Goal: Information Seeking & Learning: Check status

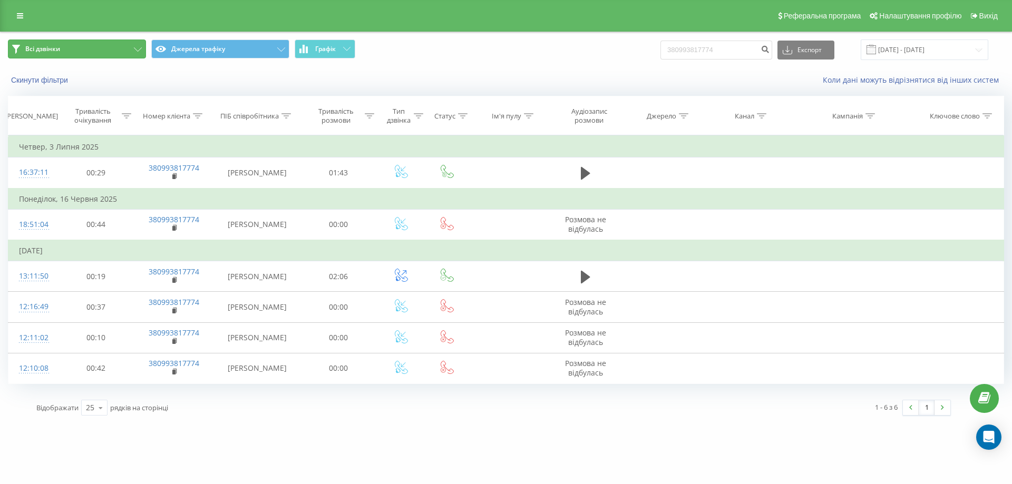
click at [138, 51] on icon at bounding box center [138, 49] width 8 height 4
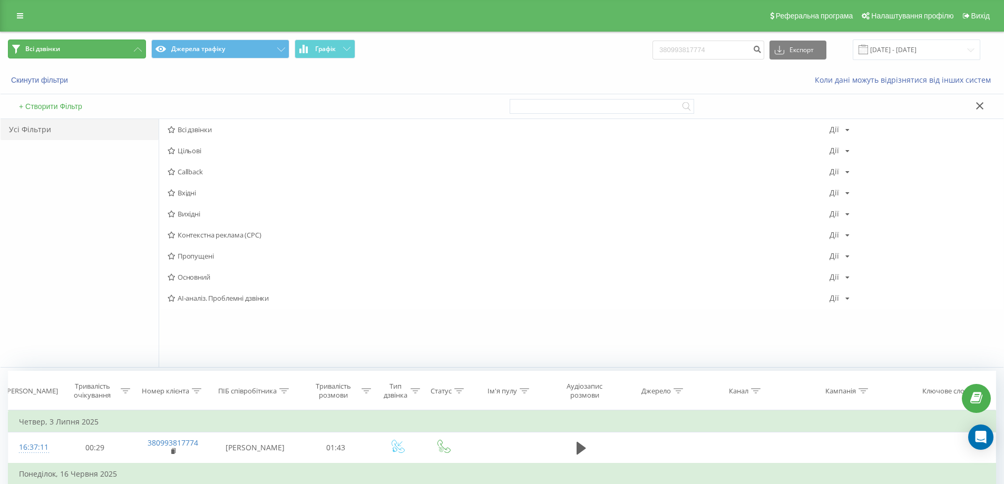
click at [138, 51] on icon at bounding box center [138, 49] width 8 height 4
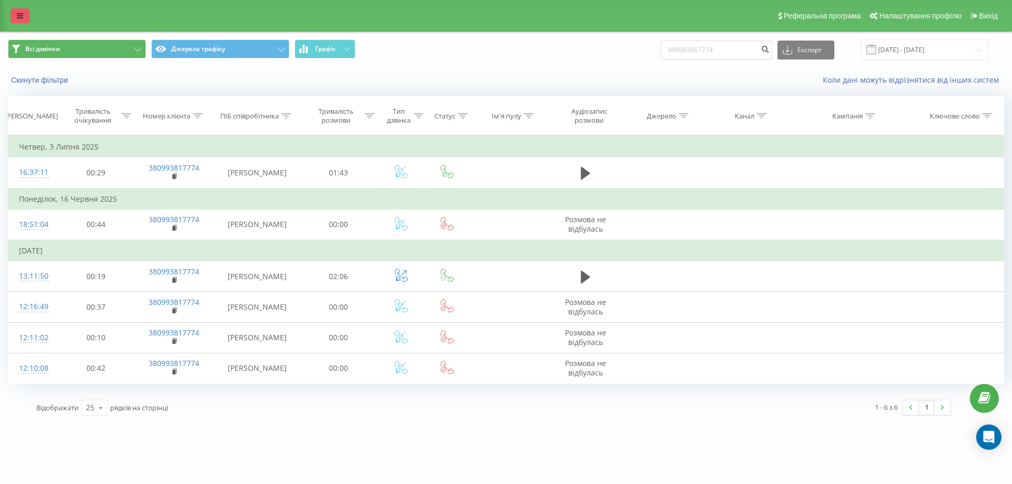
click at [17, 21] on link at bounding box center [20, 15] width 19 height 15
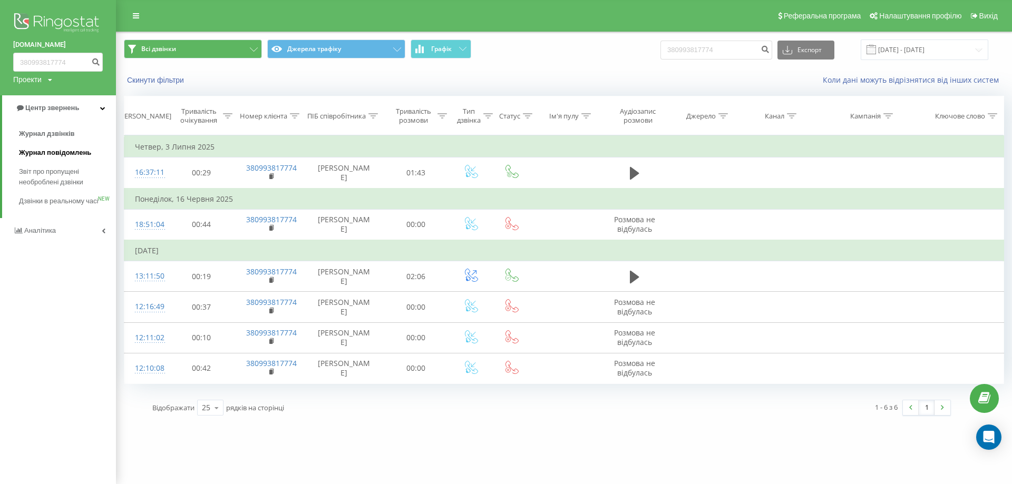
click at [55, 156] on span "Журнал повідомлень" at bounding box center [55, 153] width 72 height 11
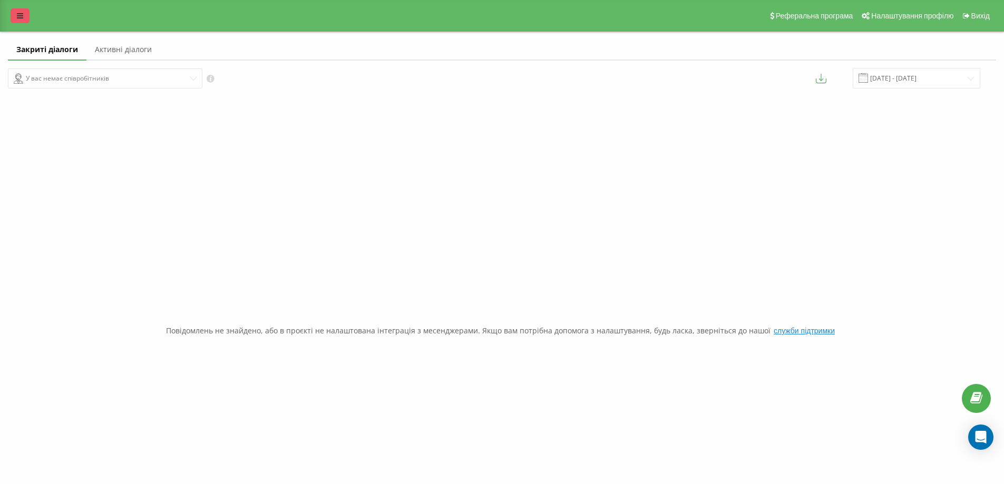
click at [15, 13] on link at bounding box center [20, 15] width 19 height 15
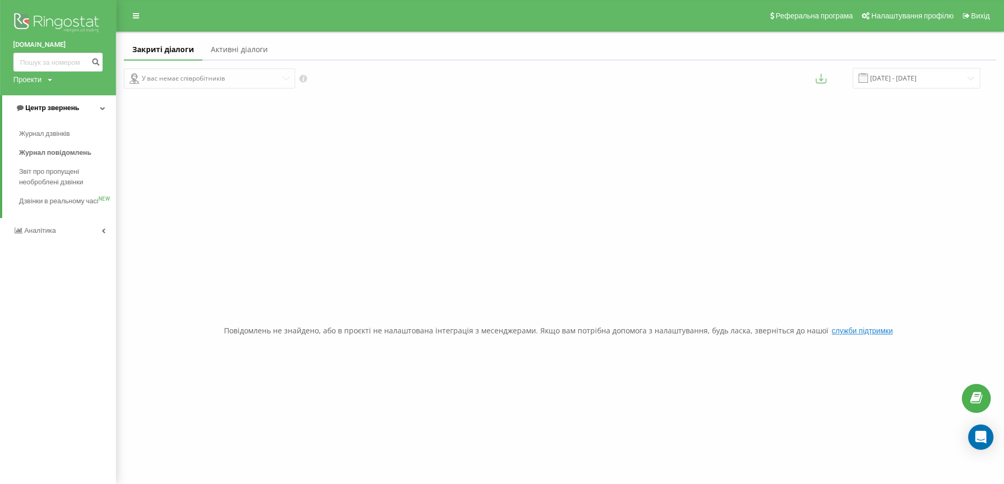
click at [52, 105] on span "Центр звернень" at bounding box center [52, 108] width 54 height 8
click at [52, 105] on span "Центр звернень" at bounding box center [50, 108] width 54 height 8
click at [52, 141] on link "Журнал дзвінків" at bounding box center [67, 133] width 97 height 19
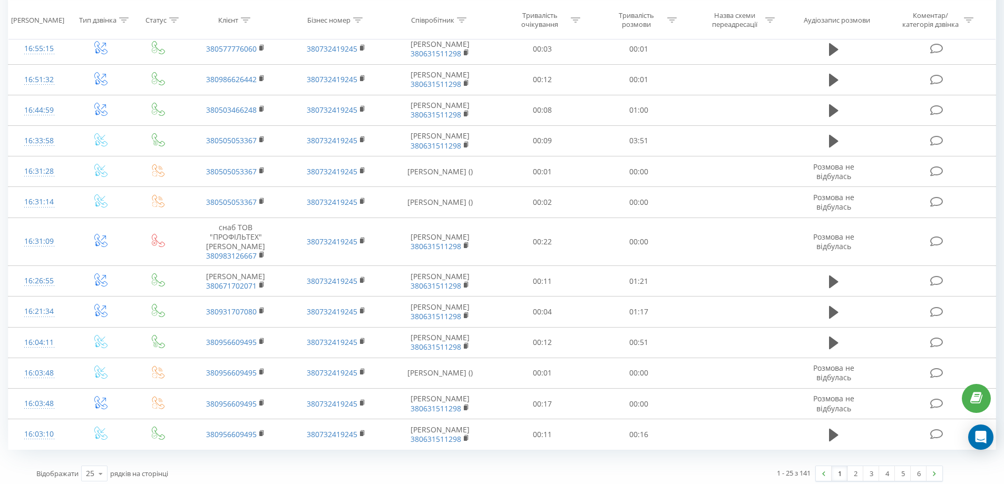
scroll to position [536, 0]
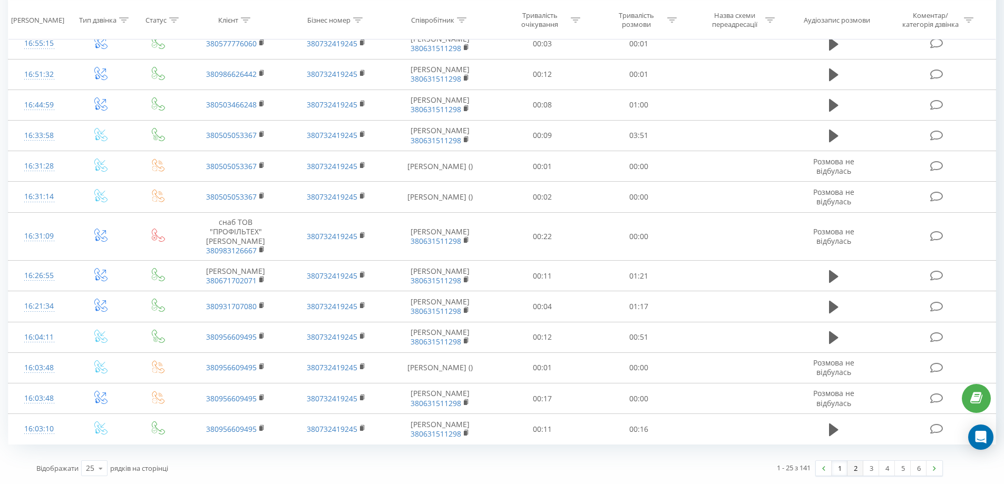
click at [854, 466] on link "2" at bounding box center [856, 468] width 16 height 15
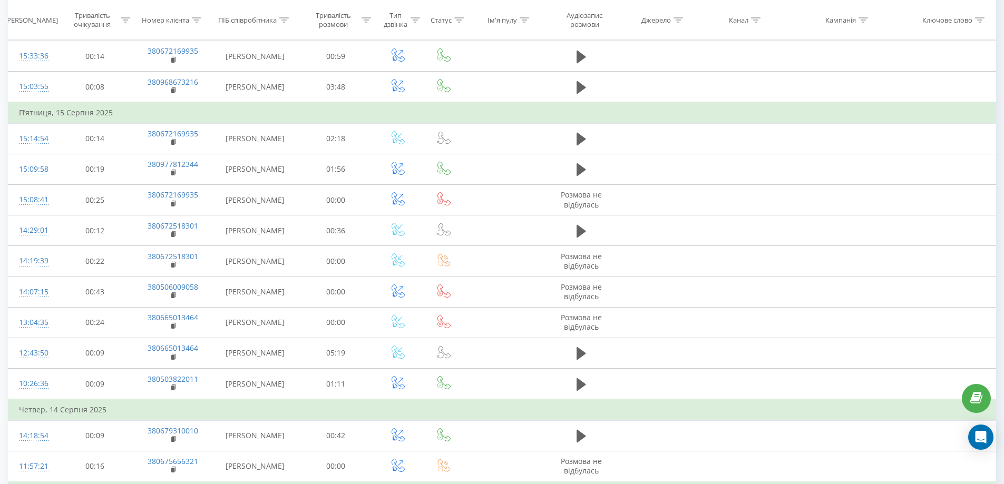
scroll to position [439, 0]
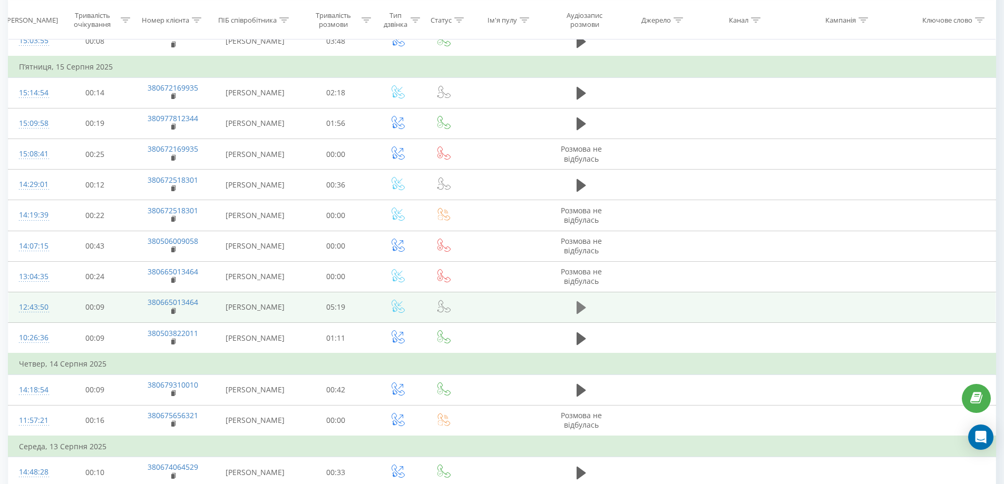
click at [579, 311] on icon at bounding box center [581, 307] width 9 height 13
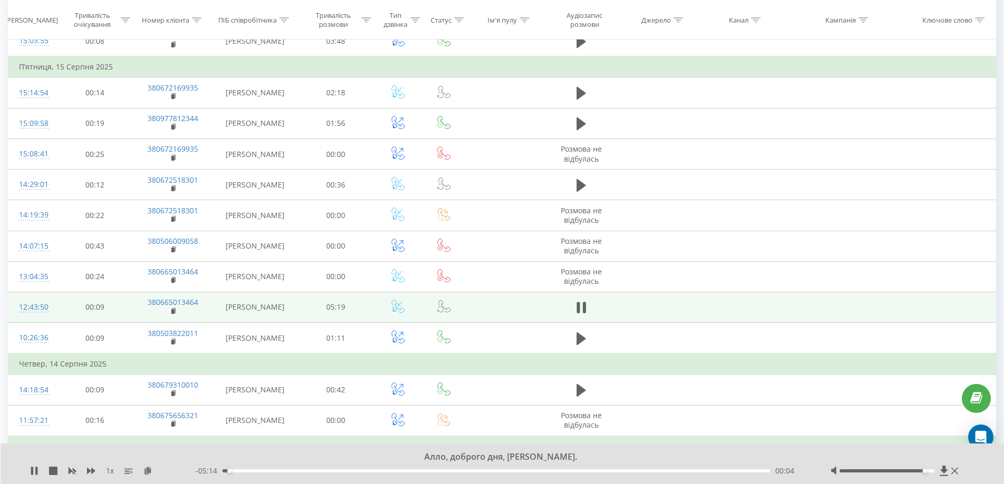
drag, startPoint x: 887, startPoint y: 471, endPoint x: 926, endPoint y: 471, distance: 39.0
click at [926, 471] on div "Accessibility label" at bounding box center [925, 471] width 4 height 4
click at [580, 312] on icon at bounding box center [581, 307] width 9 height 15
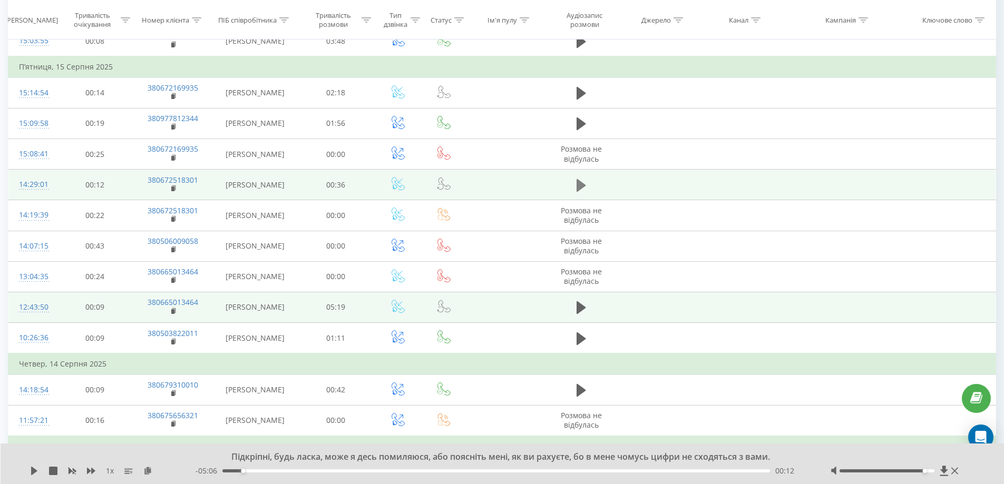
click at [581, 180] on icon at bounding box center [581, 185] width 9 height 15
drag, startPoint x: 923, startPoint y: 469, endPoint x: 911, endPoint y: 470, distance: 12.2
click at [911, 470] on div at bounding box center [896, 471] width 131 height 11
drag, startPoint x: 916, startPoint y: 471, endPoint x: 872, endPoint y: 474, distance: 43.9
click at [872, 474] on div at bounding box center [896, 471] width 131 height 11
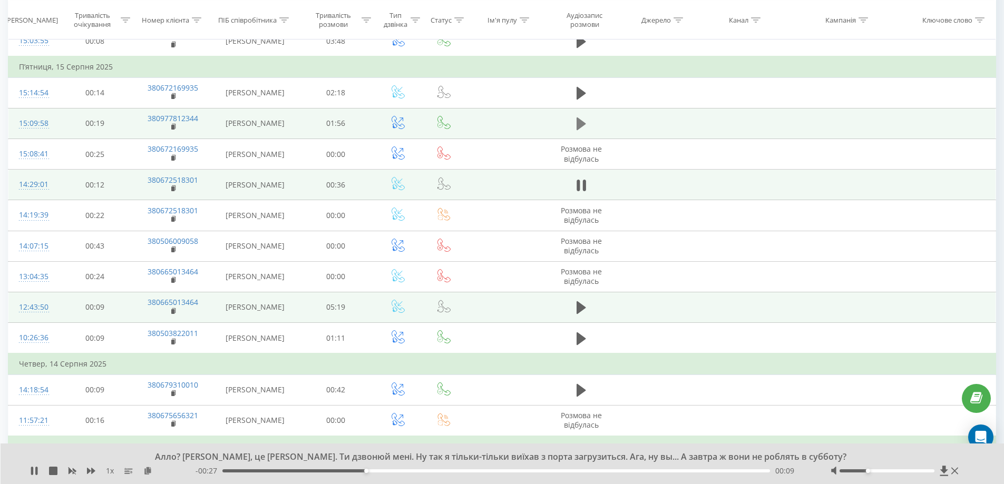
click at [578, 122] on icon at bounding box center [581, 124] width 9 height 13
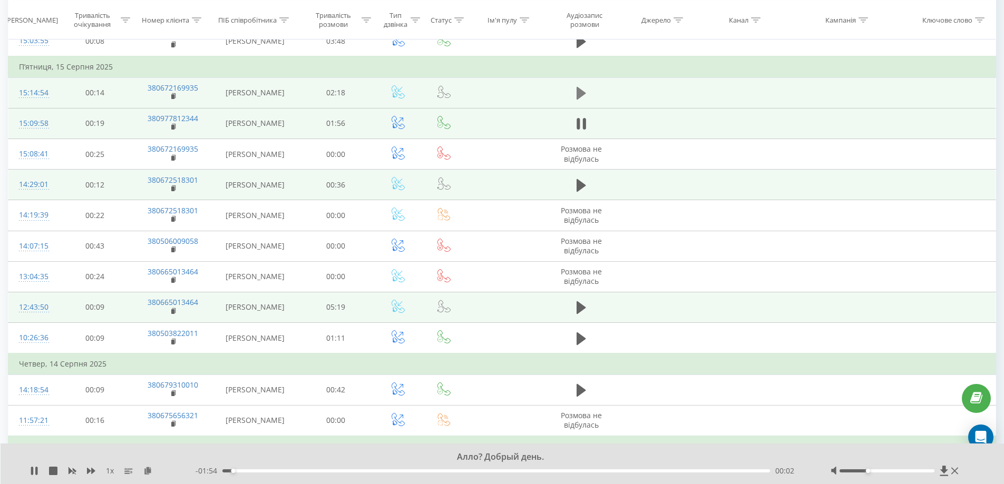
click at [580, 93] on icon at bounding box center [581, 93] width 9 height 13
click at [581, 96] on icon at bounding box center [581, 93] width 9 height 15
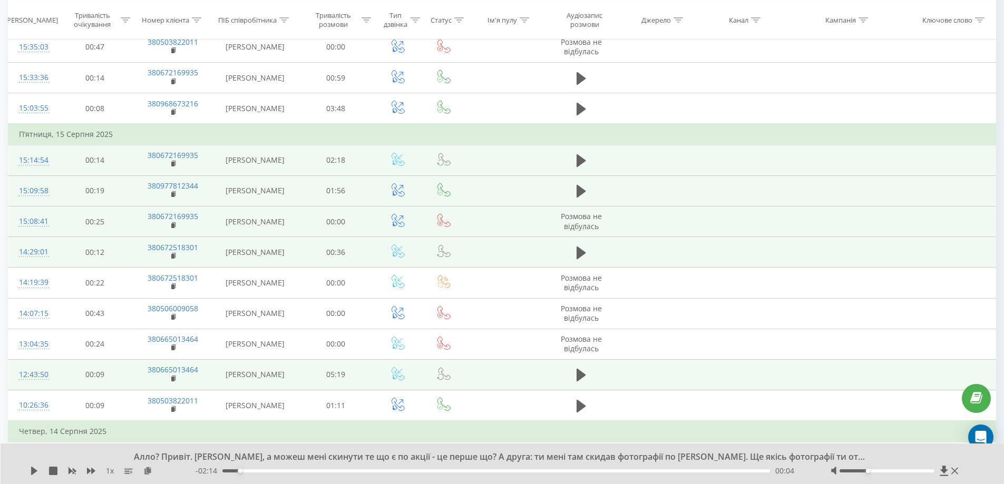
scroll to position [385, 0]
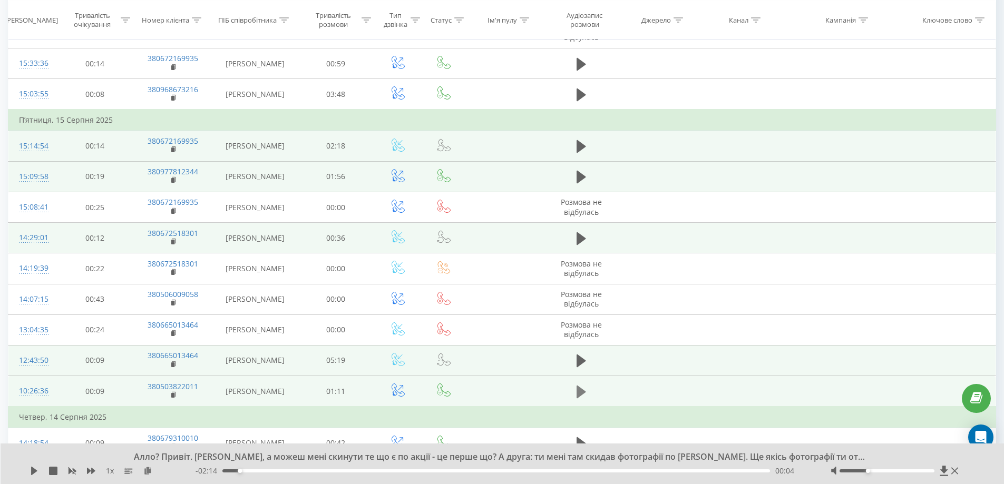
click at [584, 391] on icon at bounding box center [581, 391] width 9 height 13
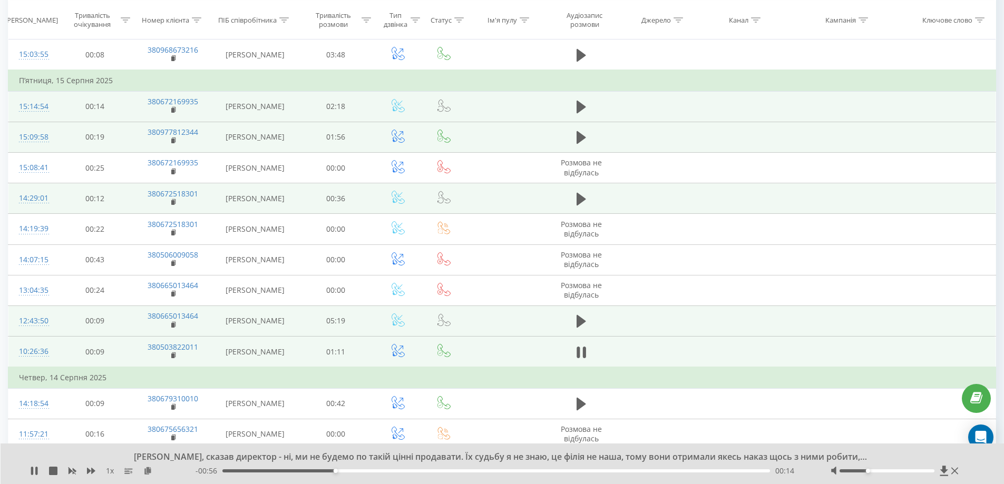
scroll to position [438, 0]
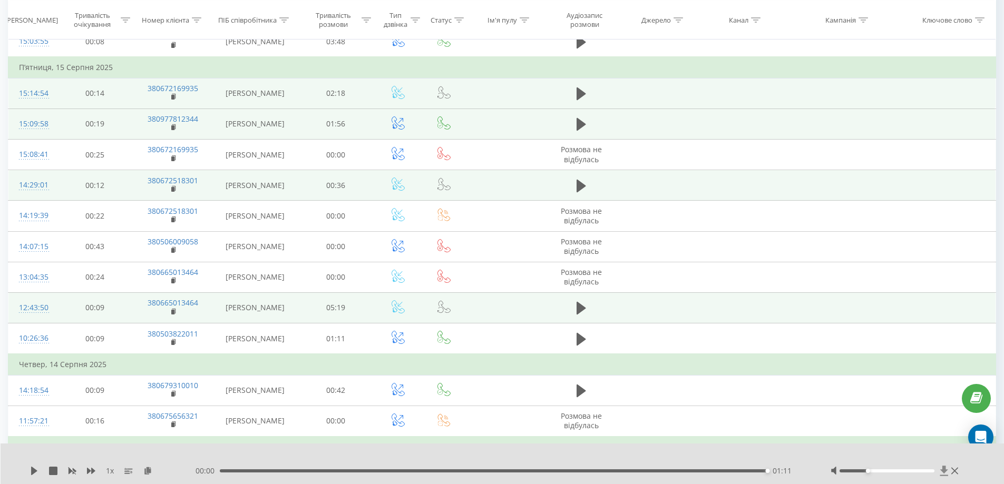
click at [944, 473] on icon at bounding box center [944, 471] width 8 height 10
click at [946, 470] on icon at bounding box center [944, 471] width 8 height 10
